Goal: Transaction & Acquisition: Purchase product/service

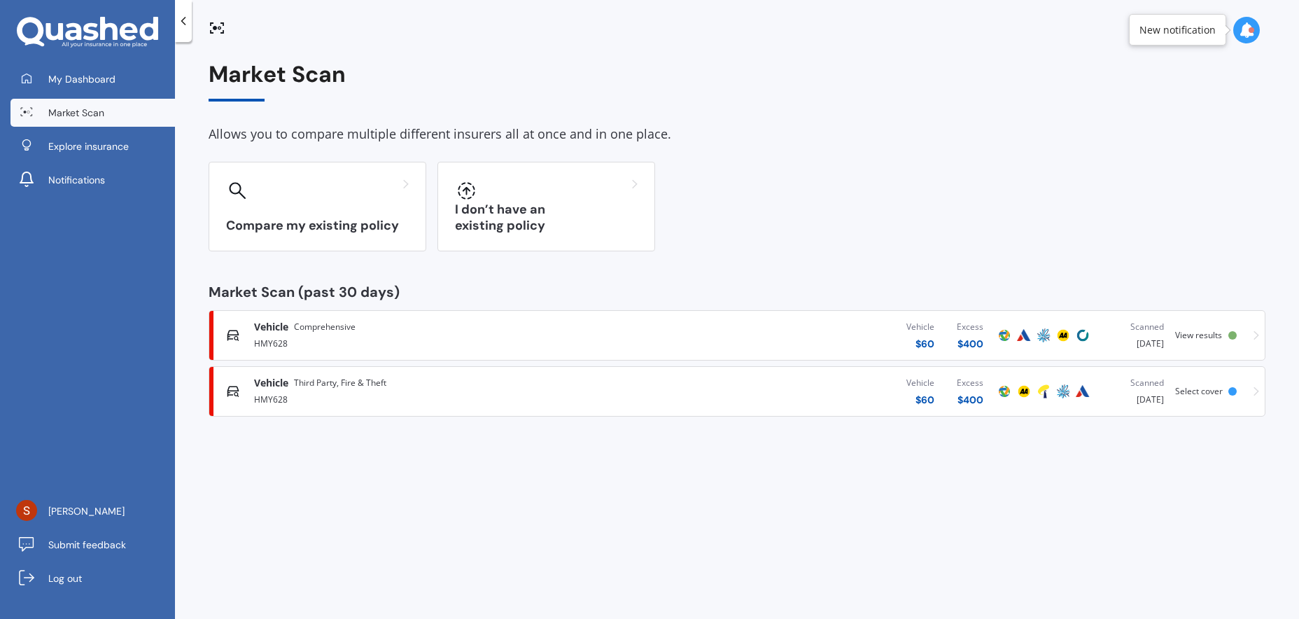
click at [1224, 333] on div "View results" at bounding box center [1201, 335] width 53 height 10
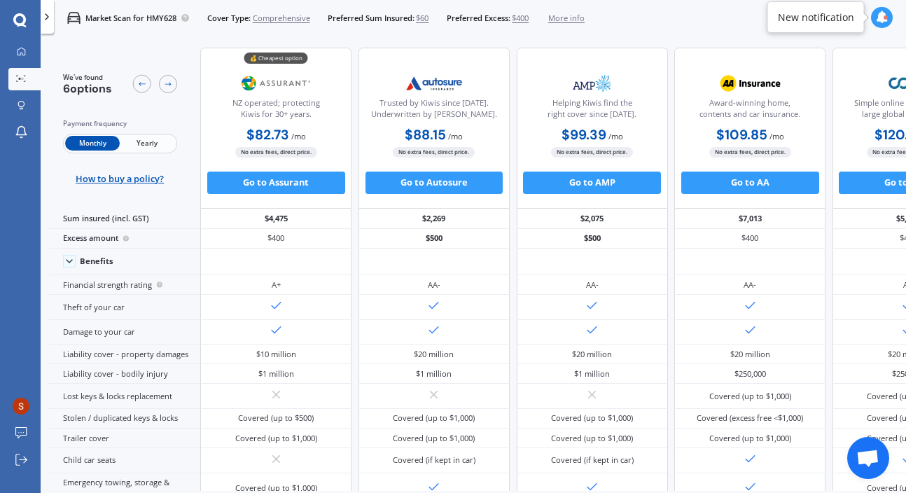
click at [421, 16] on span "$60" at bounding box center [422, 18] width 13 height 11
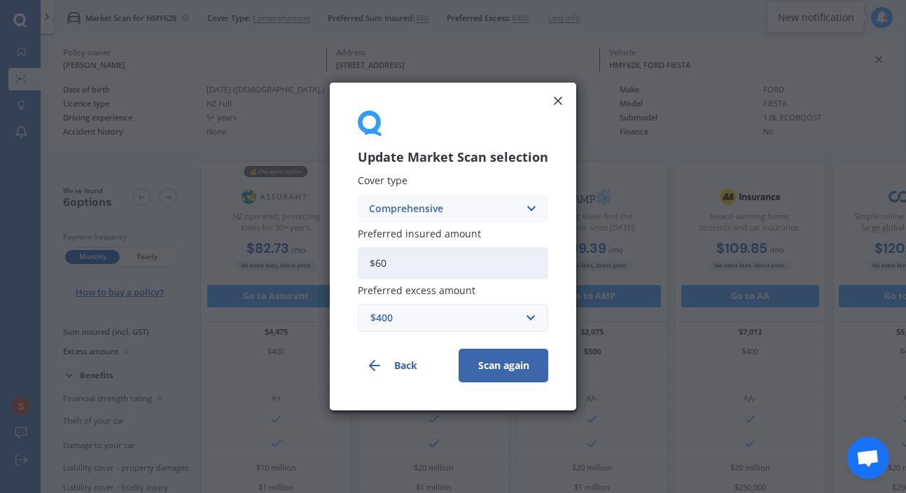
click at [397, 260] on input "$60" at bounding box center [453, 263] width 190 height 32
type input "$6"
type input "$50"
click at [505, 372] on button "Scan again" at bounding box center [503, 366] width 90 height 34
